Goal: Navigation & Orientation: Find specific page/section

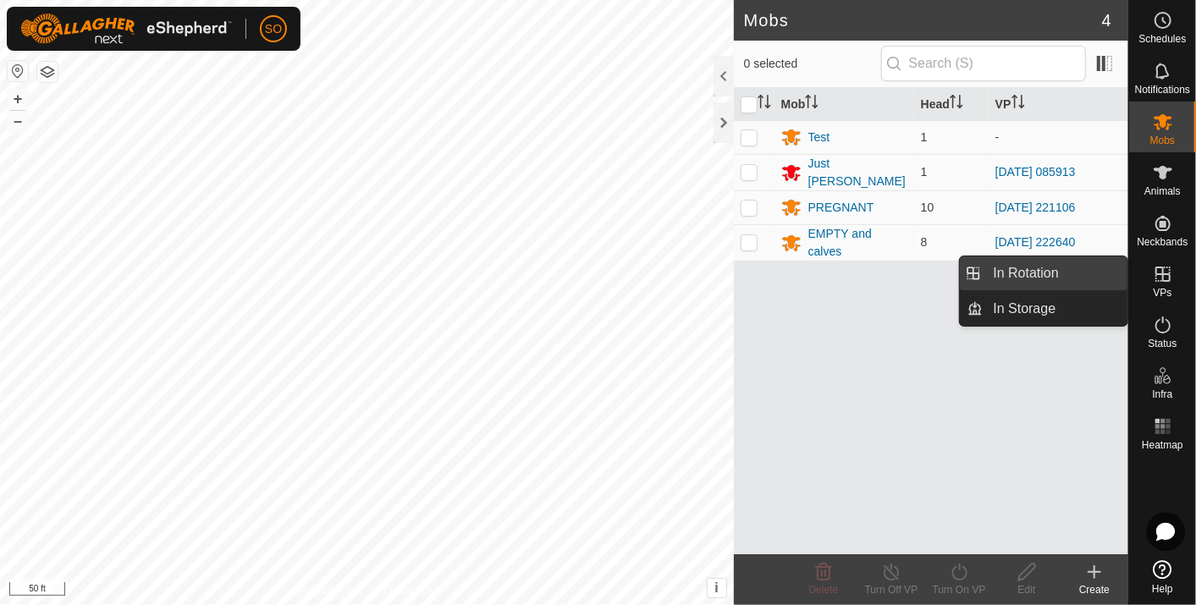
click at [1068, 268] on link "In Rotation" at bounding box center [1055, 273] width 145 height 34
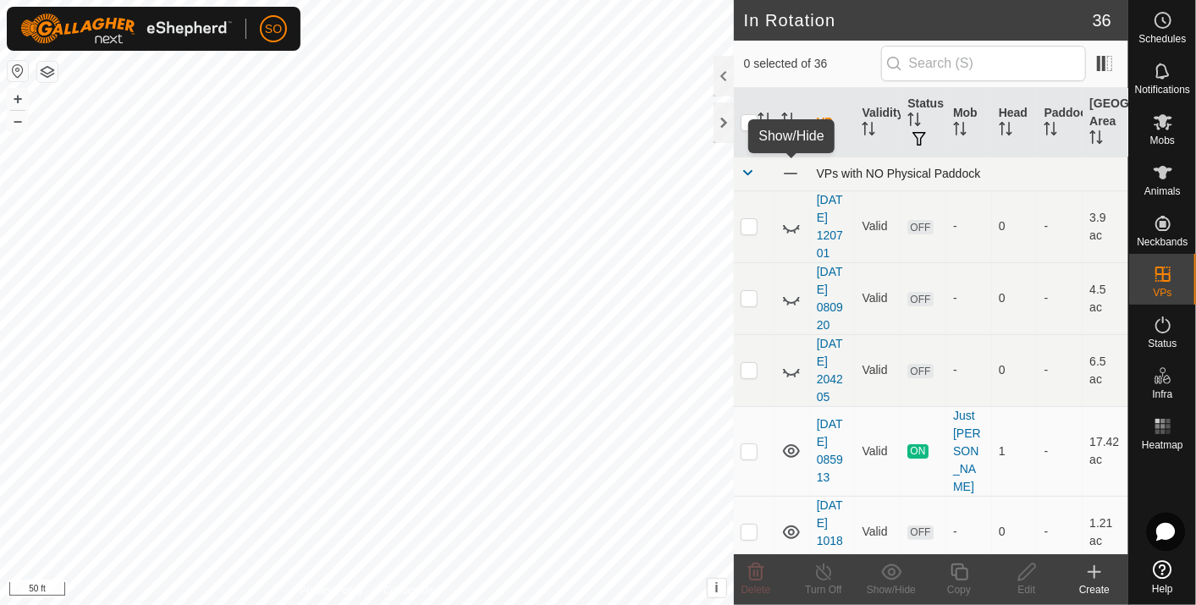
click at [783, 166] on span at bounding box center [790, 173] width 19 height 19
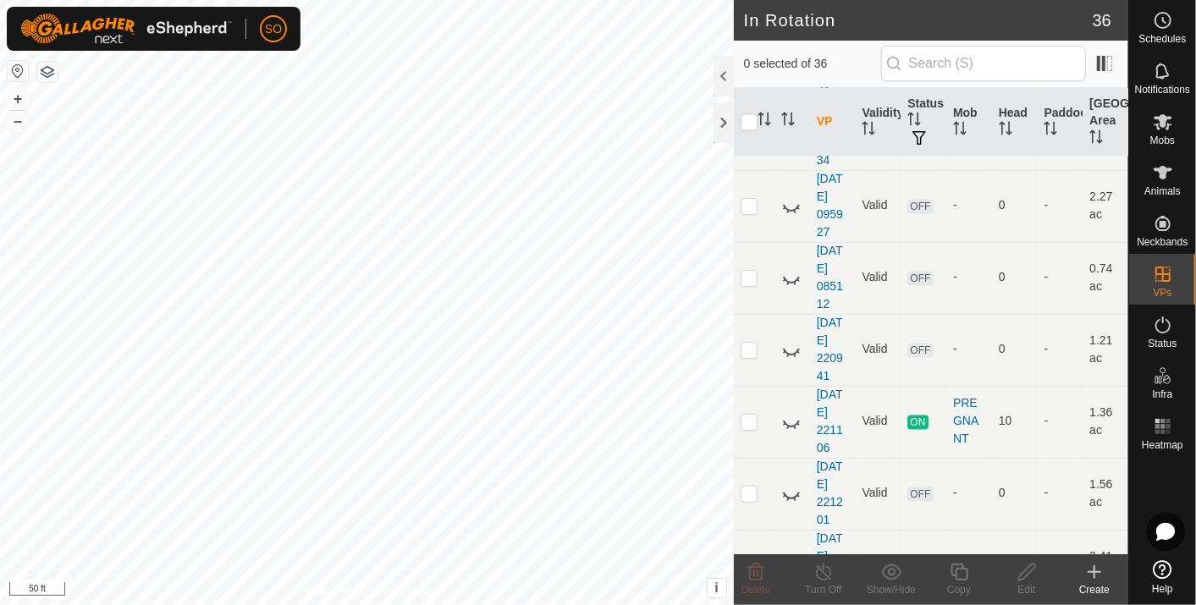
scroll to position [1880, 0]
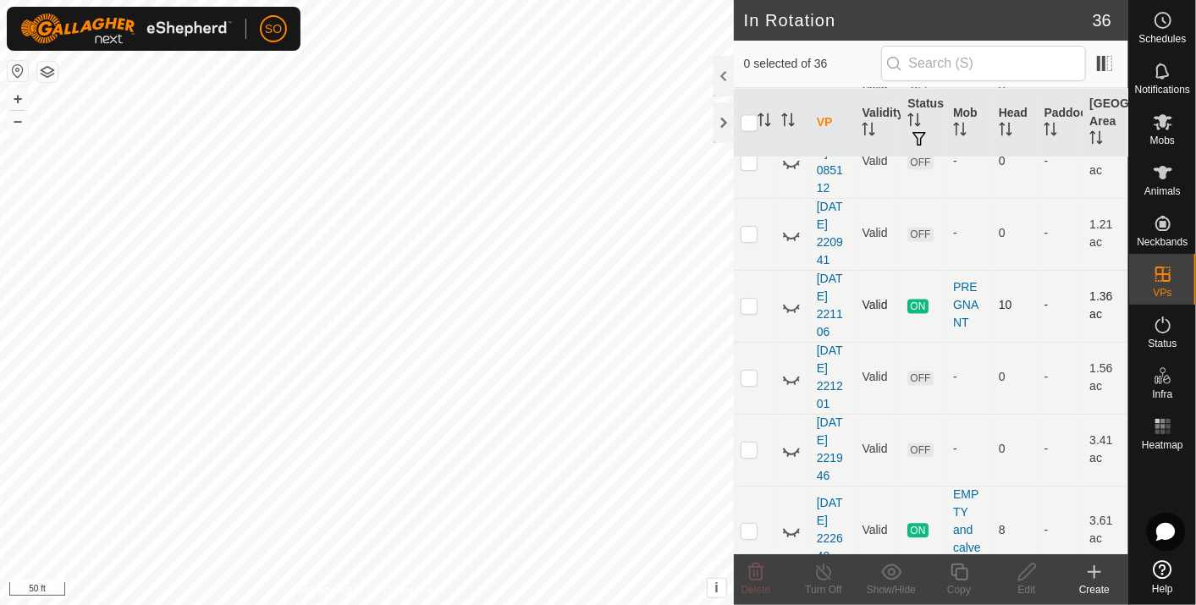
click at [789, 296] on icon at bounding box center [791, 306] width 20 height 20
click at [848, 604] on html "SO Schedules Notifications Mobs Animals Neckbands VPs Status Infra Heatmap Help…" at bounding box center [598, 302] width 1196 height 605
click at [790, 520] on icon at bounding box center [791, 530] width 20 height 20
